Goal: Find specific page/section: Find specific page/section

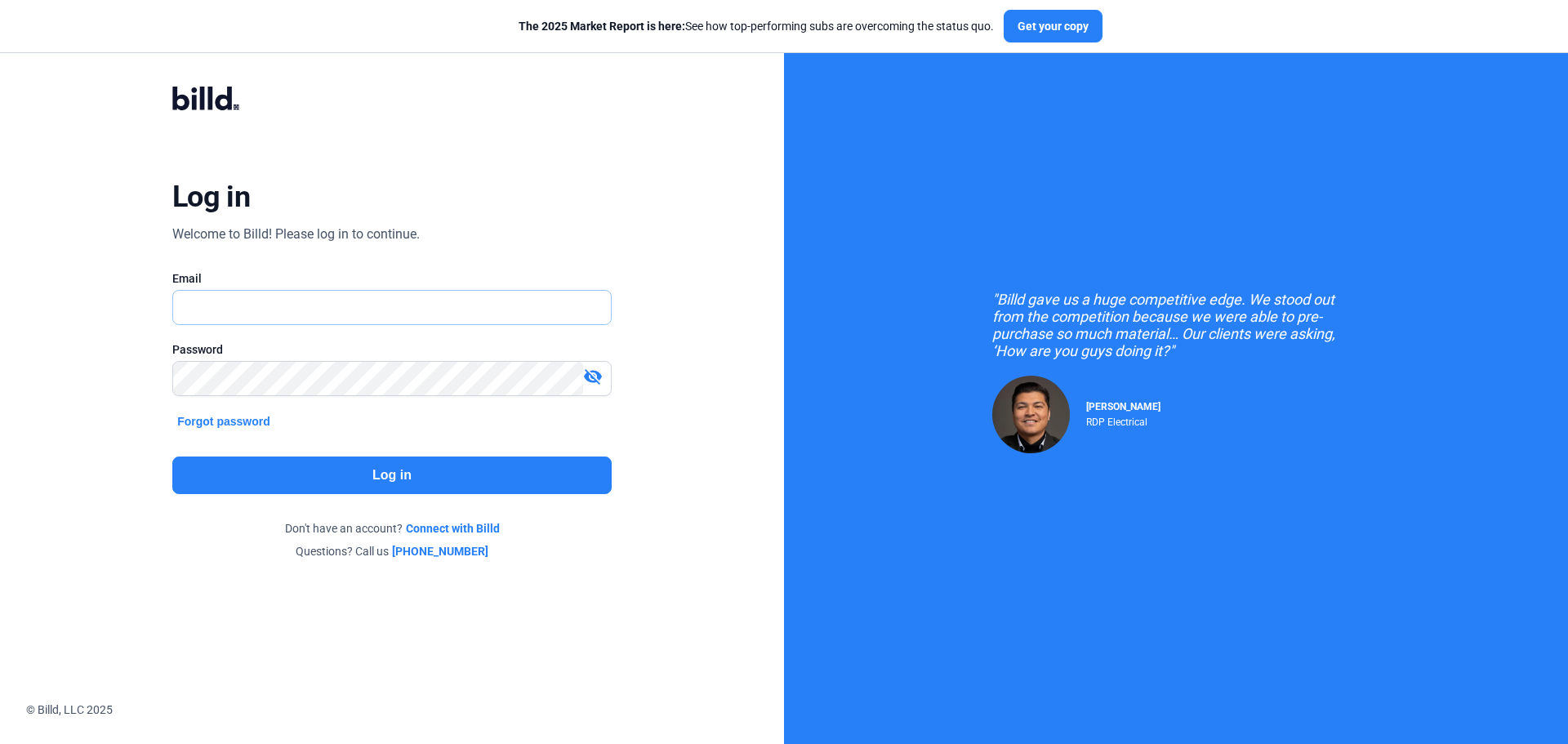
type input "[PERSON_NAME][EMAIL_ADDRESS][DOMAIN_NAME]"
click at [322, 471] on button "Log in" at bounding box center [391, 474] width 439 height 37
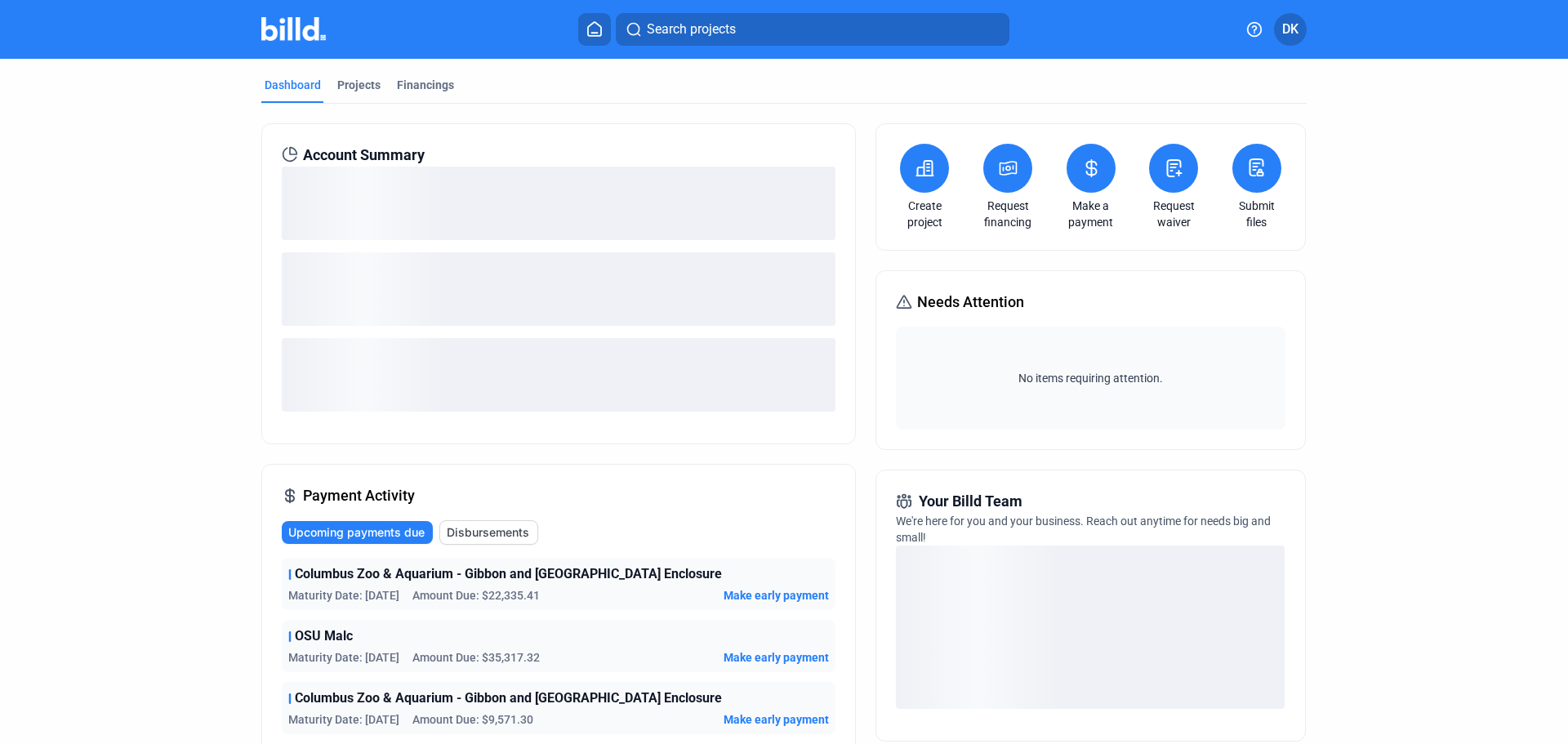
click at [800, 37] on button "Search projects" at bounding box center [812, 29] width 394 height 33
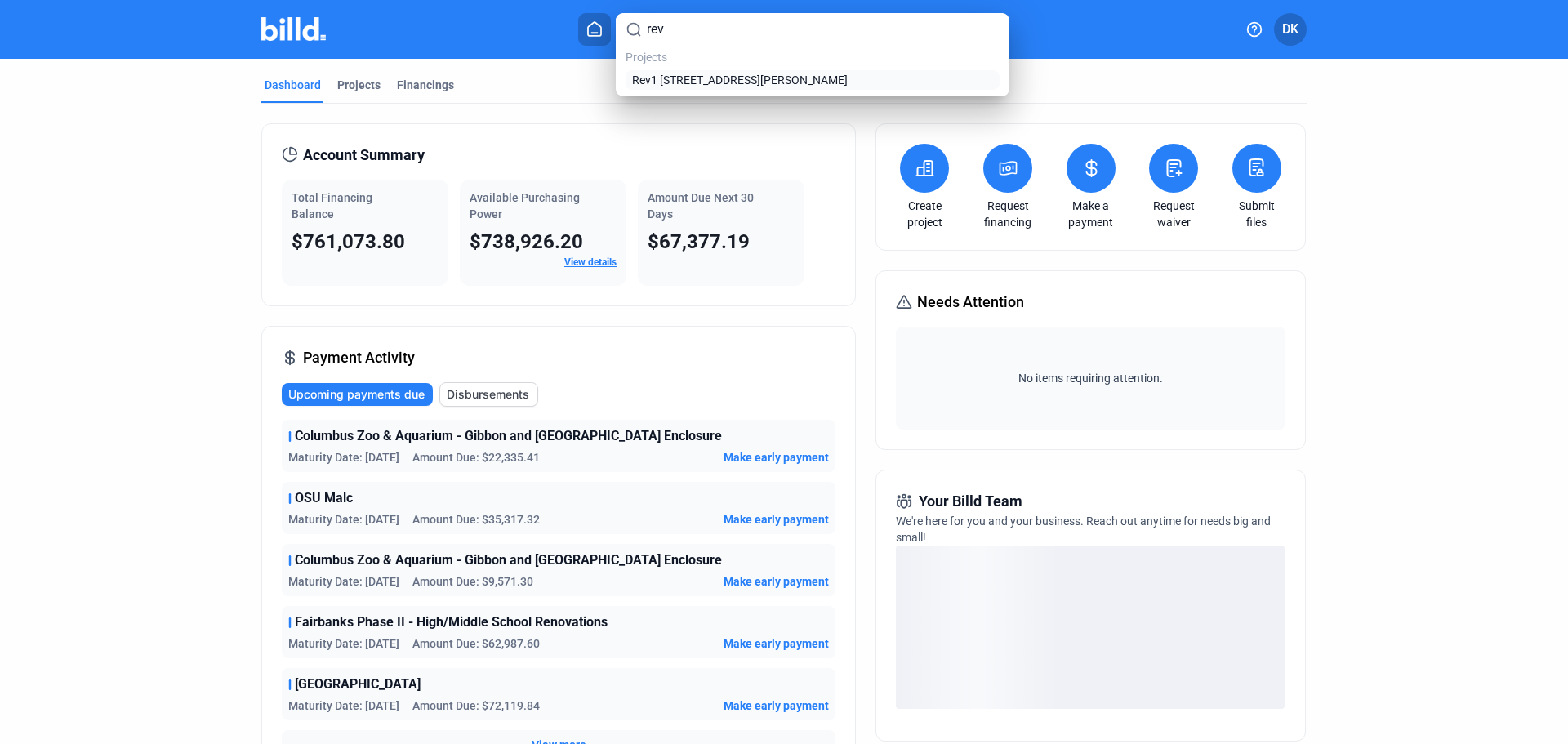
type input "rev"
click at [710, 80] on span "Rev1 [STREET_ADDRESS][PERSON_NAME]" at bounding box center [740, 80] width 215 height 16
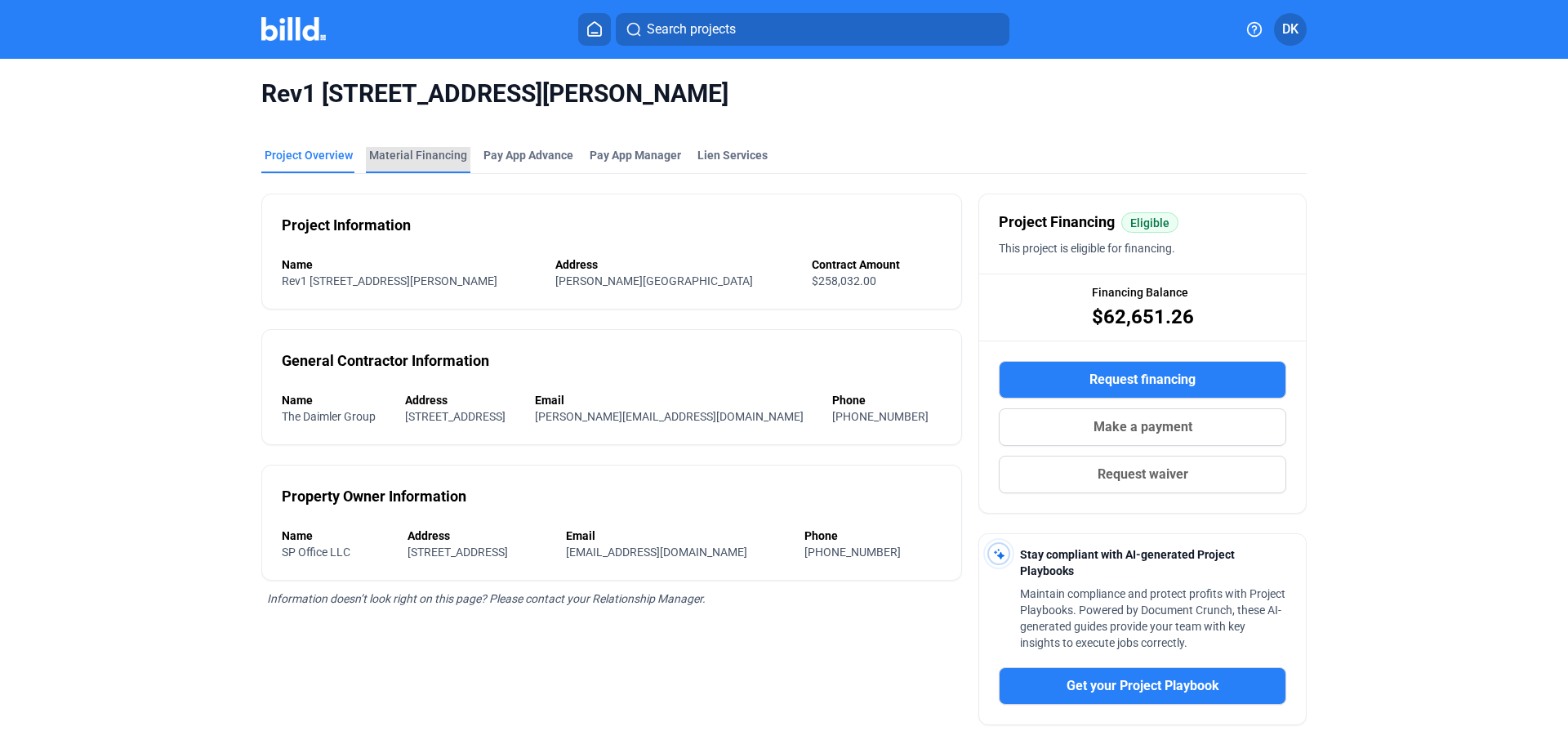
click at [424, 166] on div "Material Financing" at bounding box center [417, 159] width 104 height 26
